Goal: Task Accomplishment & Management: Use online tool/utility

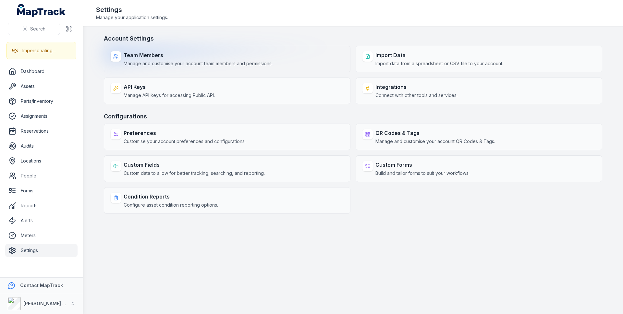
click at [149, 62] on span "Manage and customise your account team members and permissions." at bounding box center [198, 63] width 149 height 6
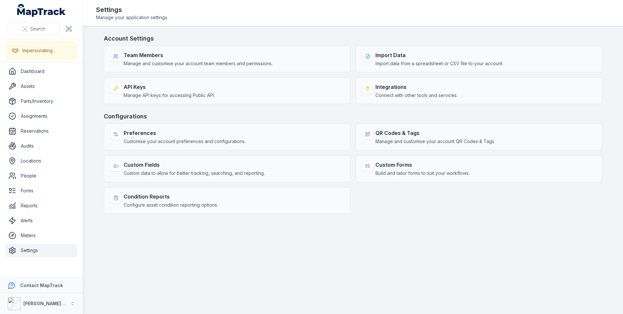
click at [459, 28] on main "Account Settings Team Members Manage and customise your account team members an…" at bounding box center [353, 170] width 540 height 288
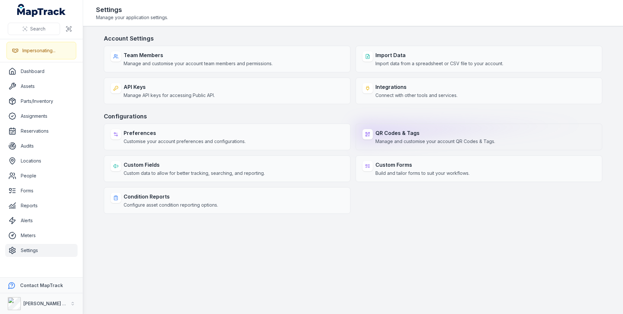
click at [475, 142] on span "Manage and customise your account QR Codes & Tags." at bounding box center [435, 141] width 120 height 6
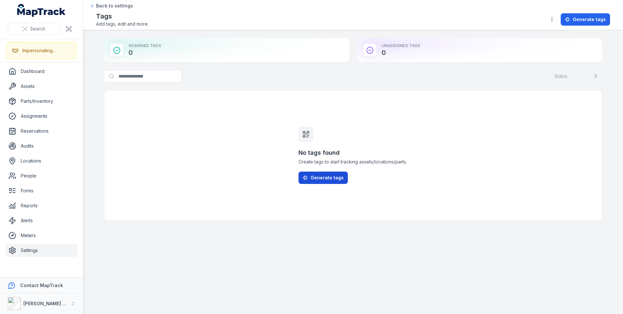
click at [314, 181] on span "Generate tags" at bounding box center [326, 178] width 33 height 6
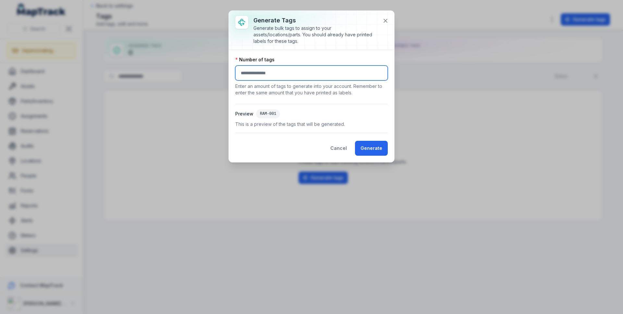
click at [274, 75] on input "number" at bounding box center [311, 73] width 152 height 15
click at [284, 126] on span "This is a preview of the tags that will be generated." at bounding box center [311, 124] width 152 height 6
click at [276, 75] on input "number" at bounding box center [311, 73] width 152 height 15
type input "***"
click at [355, 141] on button "Generate" at bounding box center [371, 148] width 33 height 15
